Goal: Transaction & Acquisition: Purchase product/service

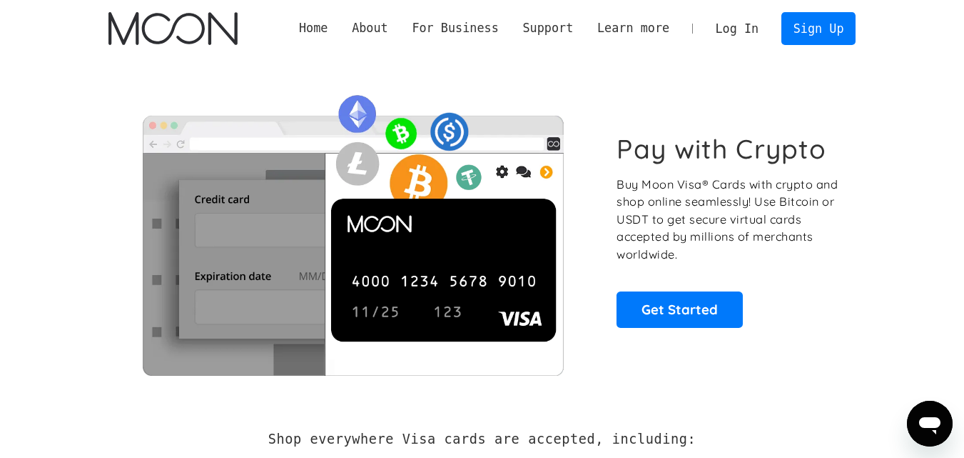
click at [736, 24] on link "Log In" at bounding box center [737, 28] width 67 height 31
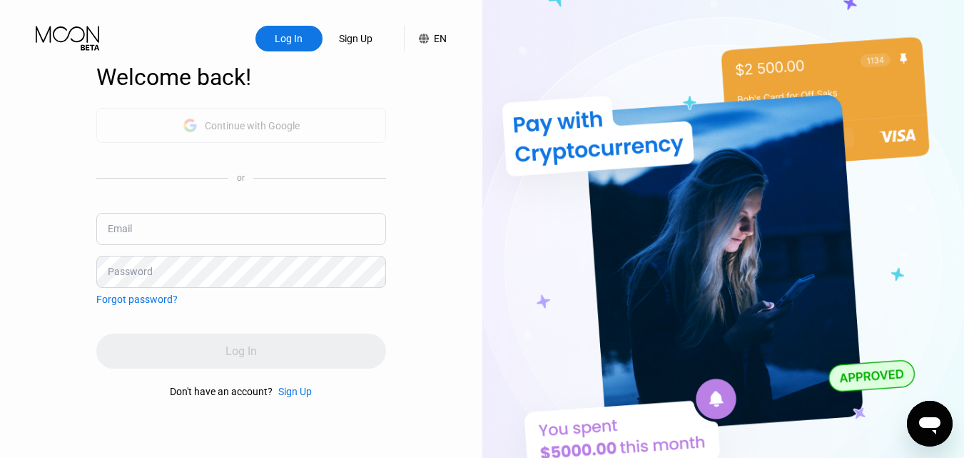
click at [252, 128] on div "Continue with Google" at bounding box center [252, 125] width 95 height 11
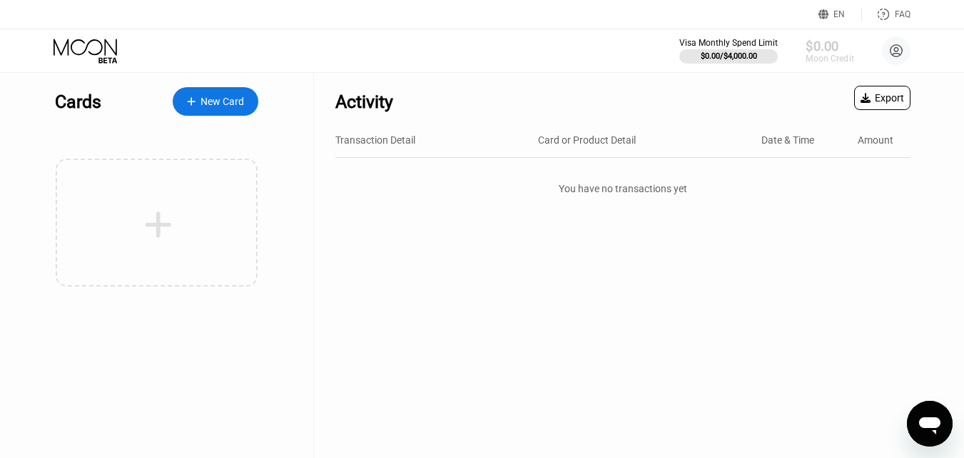
click at [840, 54] on div "Moon Credit" at bounding box center [830, 59] width 48 height 10
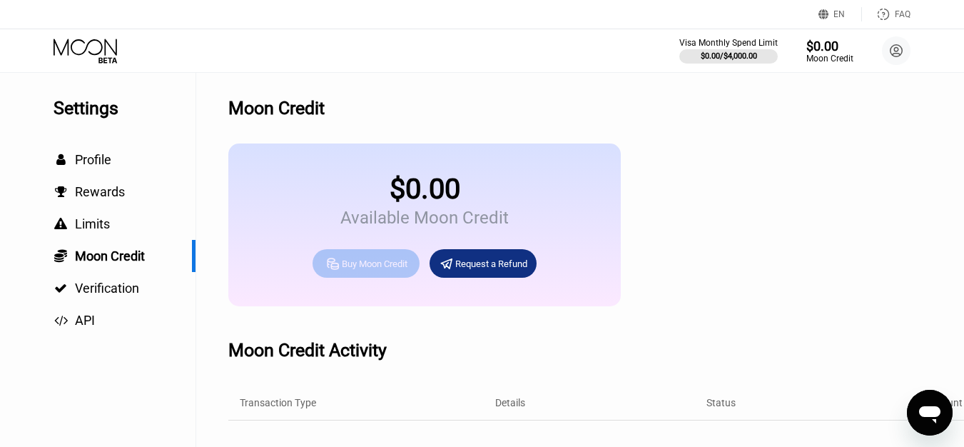
click at [370, 270] on div "Buy Moon Credit" at bounding box center [375, 264] width 66 height 12
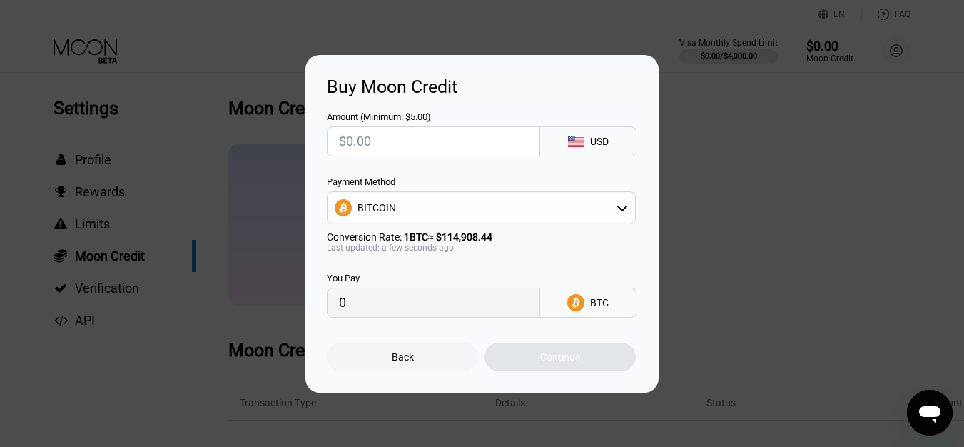
click at [400, 148] on input "text" at bounding box center [433, 141] width 189 height 29
type input "$2"
type input "0.00001741"
type input "$20"
type input "0.00017406"
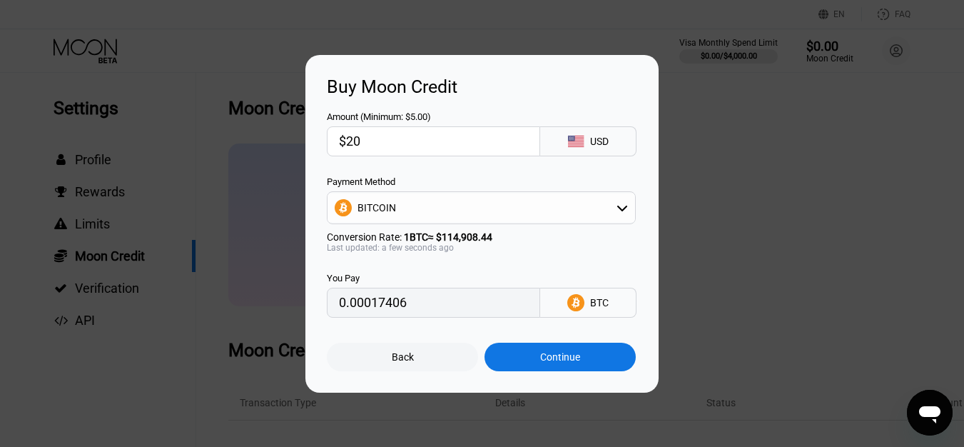
type input "$20"
click at [405, 208] on div "BITCOIN" at bounding box center [482, 207] width 308 height 29
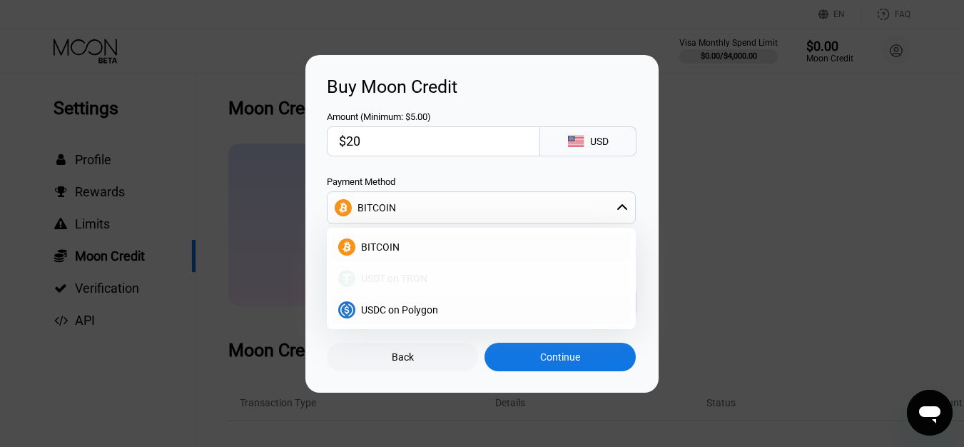
click at [397, 283] on span "USDT on TRON" at bounding box center [394, 278] width 66 height 11
type input "20.20"
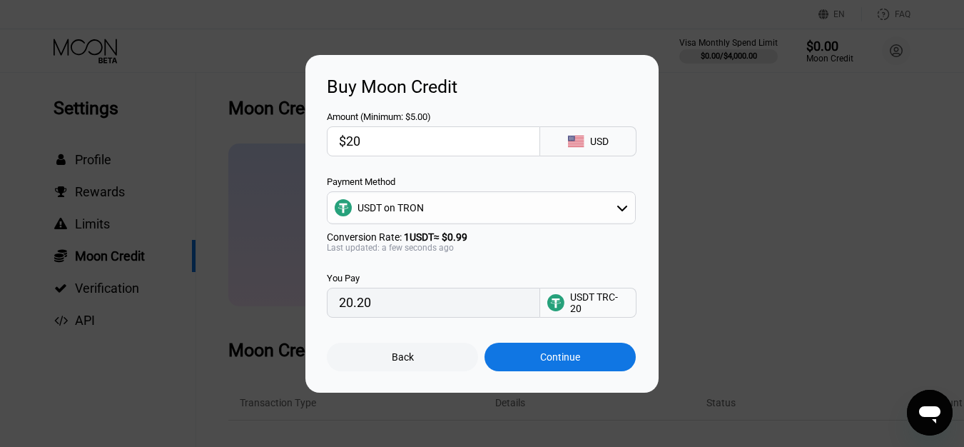
click at [529, 358] on div "Continue" at bounding box center [560, 357] width 151 height 29
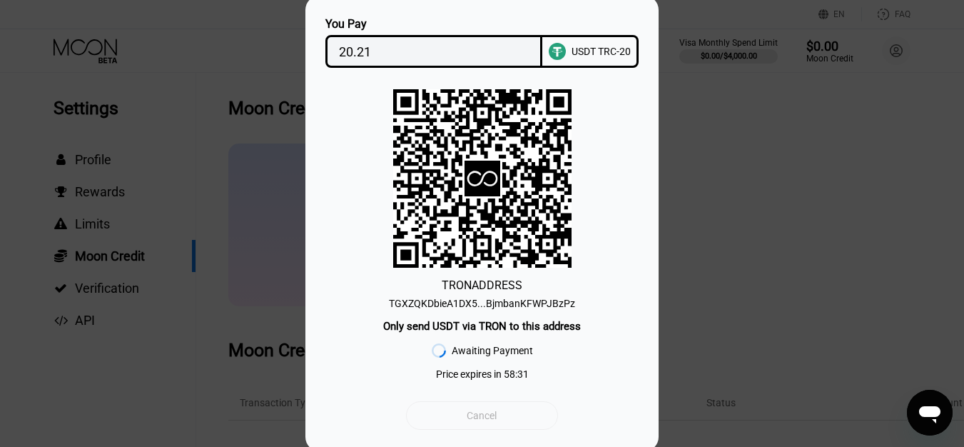
click at [494, 422] on div "Cancel" at bounding box center [482, 415] width 30 height 13
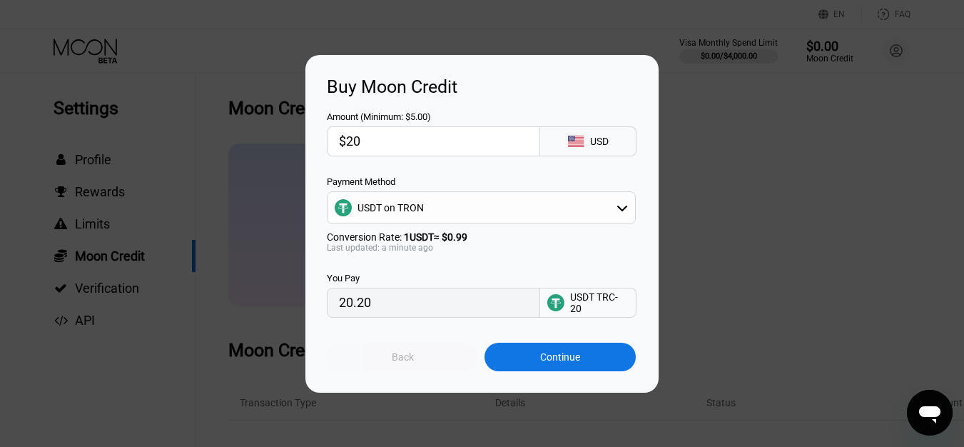
click at [413, 363] on div "Back" at bounding box center [403, 356] width 22 height 11
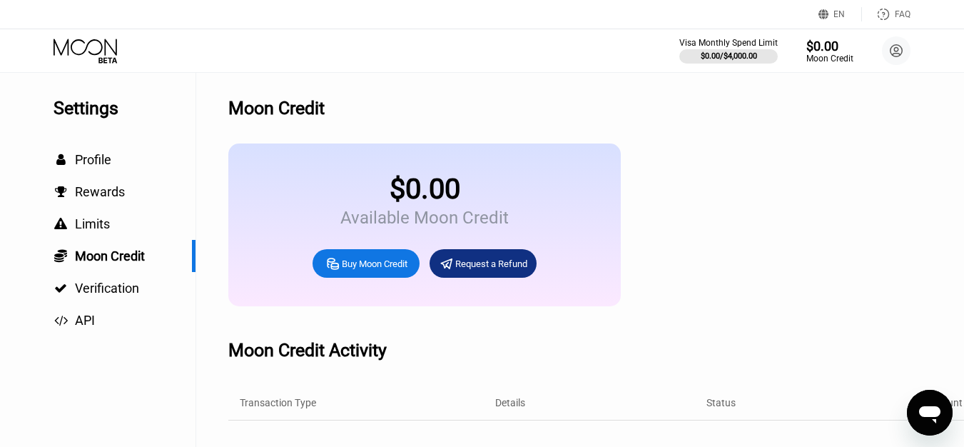
click at [659, 271] on div "$0.00 Available Moon Credit Buy Moon Credit Request a Refund" at bounding box center [601, 224] width 746 height 163
click at [474, 270] on div "Request a Refund" at bounding box center [491, 264] width 72 height 12
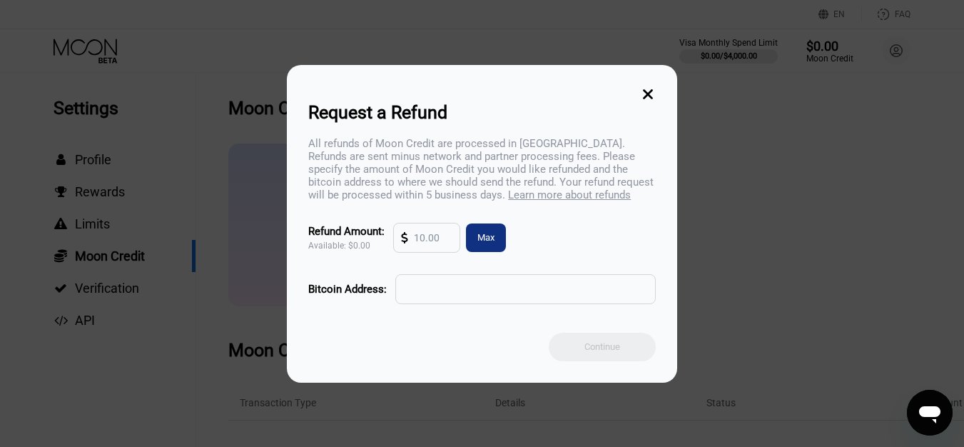
click at [437, 247] on input "text" at bounding box center [433, 237] width 39 height 29
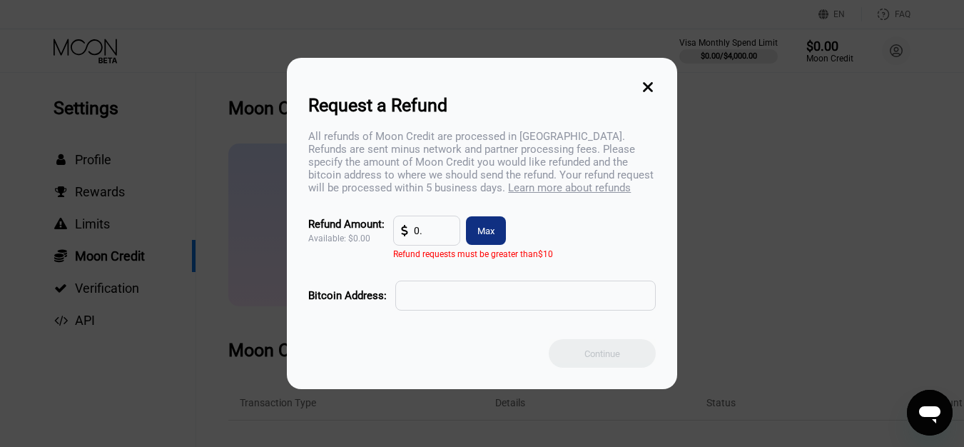
type input "0"
click at [437, 245] on input "0.00" at bounding box center [433, 230] width 39 height 29
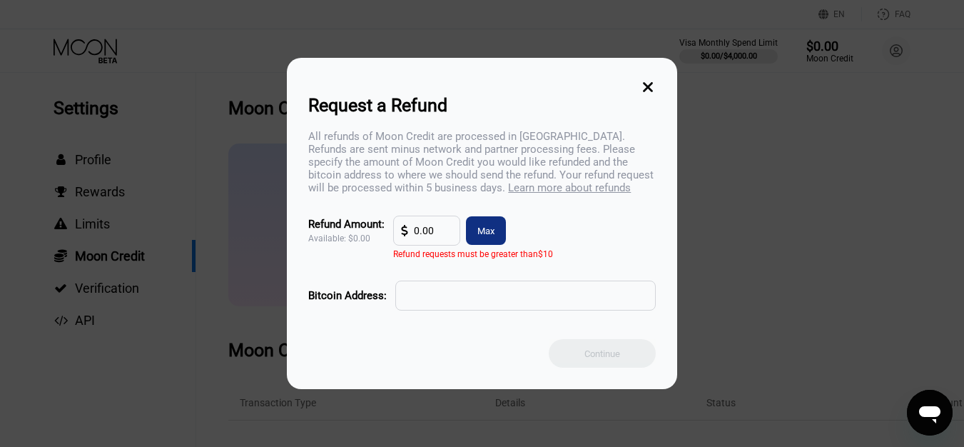
click at [437, 245] on input "0.00" at bounding box center [433, 230] width 39 height 29
type input "0"
type input "0.00"
click at [451, 308] on input "text" at bounding box center [525, 295] width 244 height 29
click at [647, 82] on icon at bounding box center [648, 87] width 10 height 10
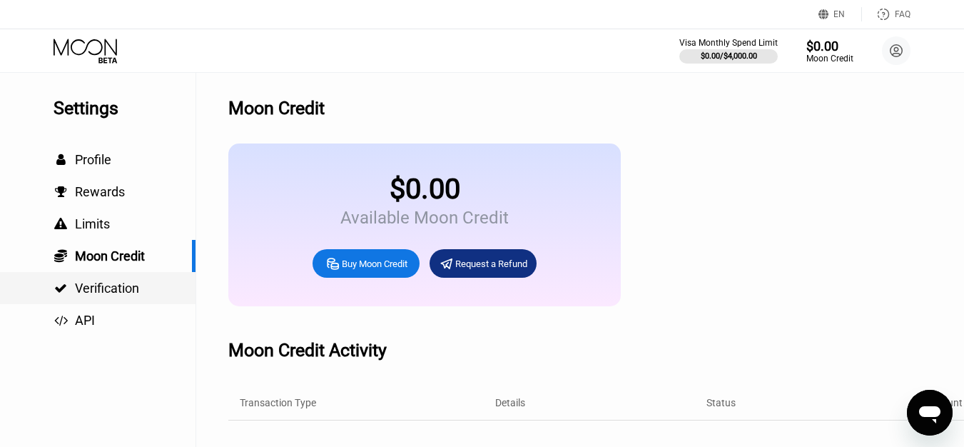
click at [89, 302] on div " Verification" at bounding box center [98, 288] width 196 height 32
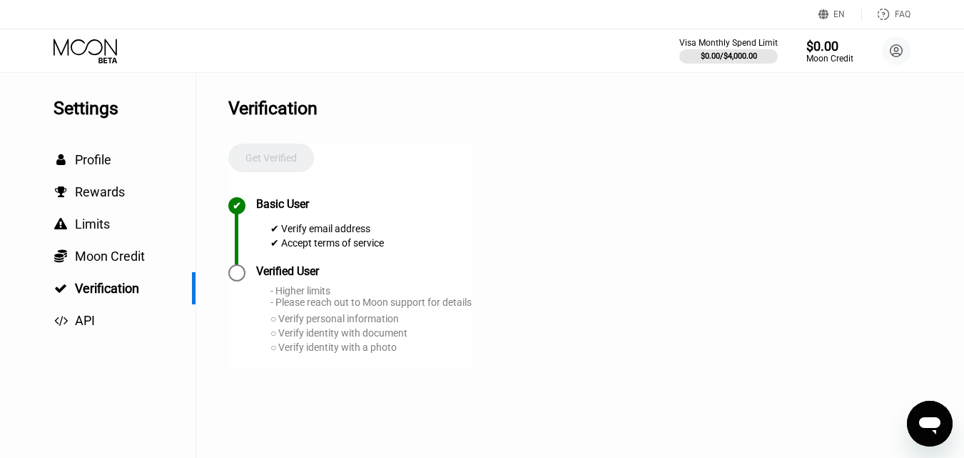
click at [81, 44] on icon at bounding box center [87, 51] width 66 height 25
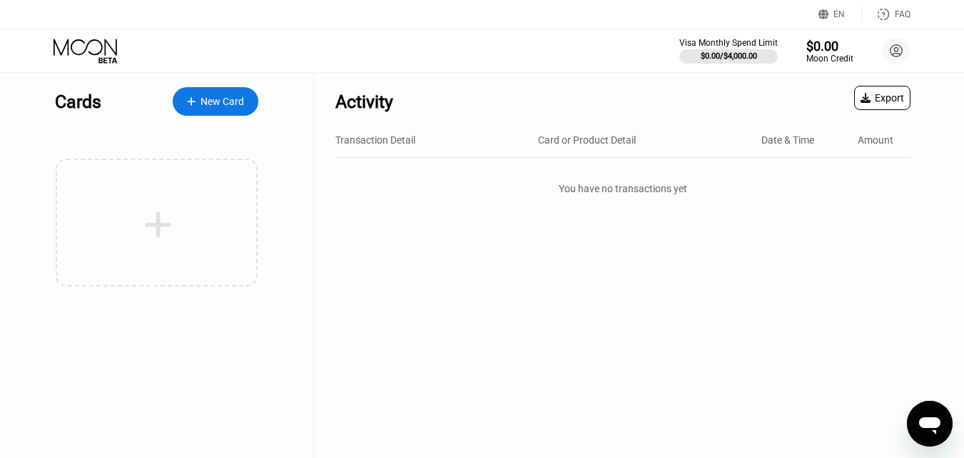
click at [222, 97] on div "New Card" at bounding box center [223, 102] width 44 height 12
